Goal: Entertainment & Leisure: Consume media (video, audio)

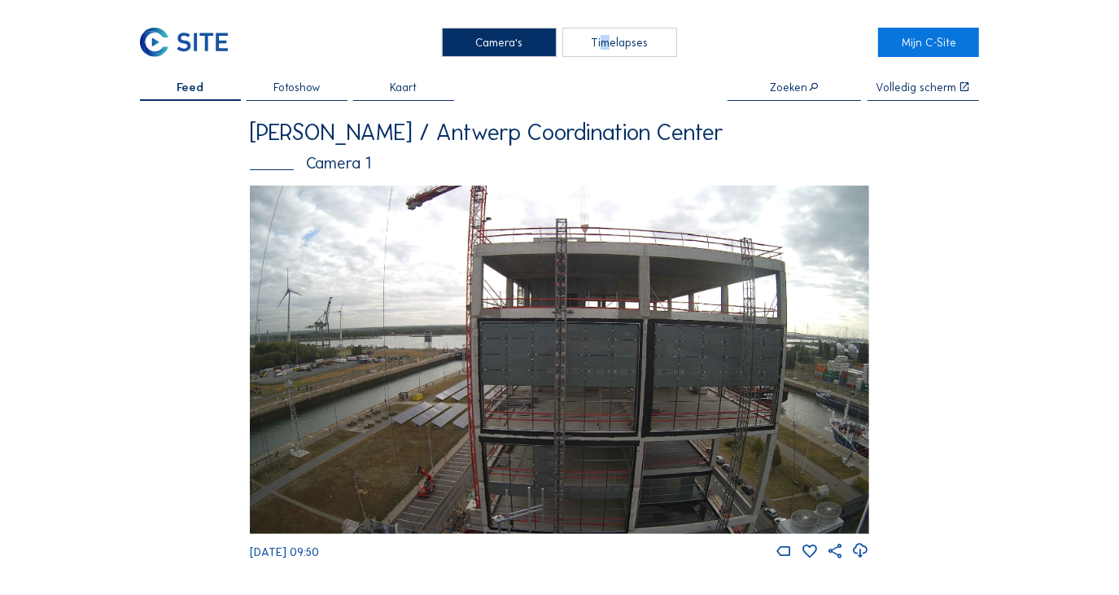
click at [600, 50] on div "Timelapses" at bounding box center [619, 42] width 114 height 29
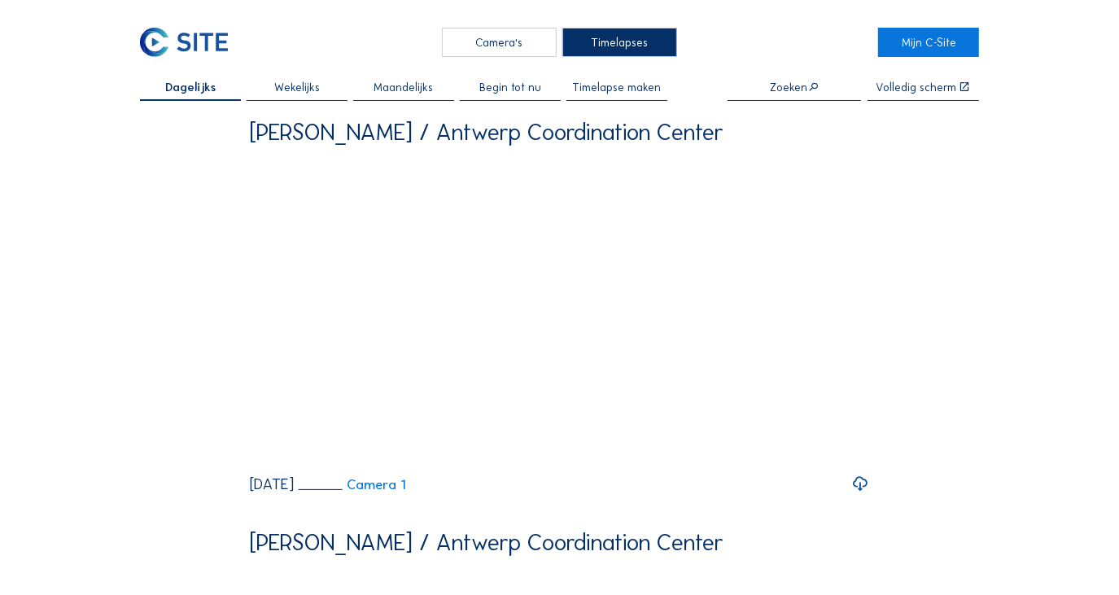
click at [296, 85] on span "Wekelijks" at bounding box center [297, 86] width 46 height 11
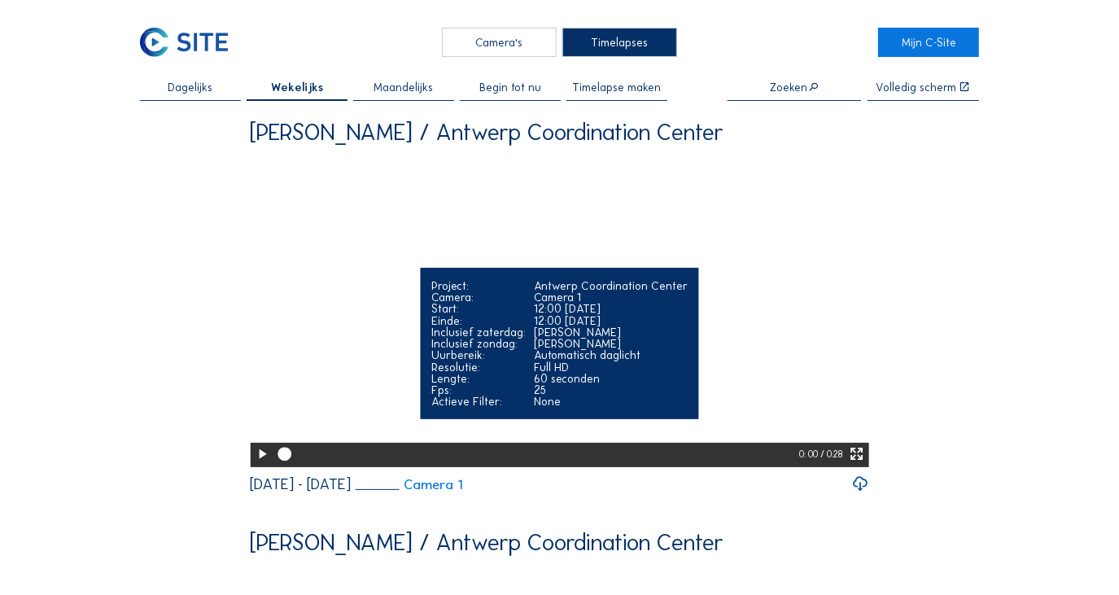
scroll to position [147, 0]
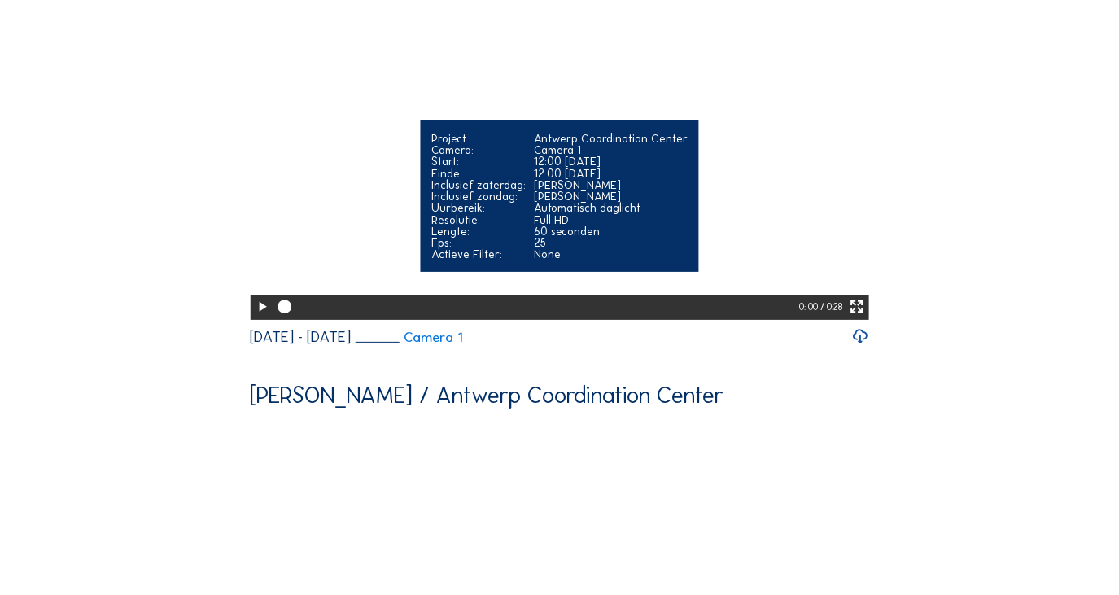
click at [258, 316] on icon at bounding box center [262, 307] width 16 height 20
